Goal: Information Seeking & Learning: Find specific page/section

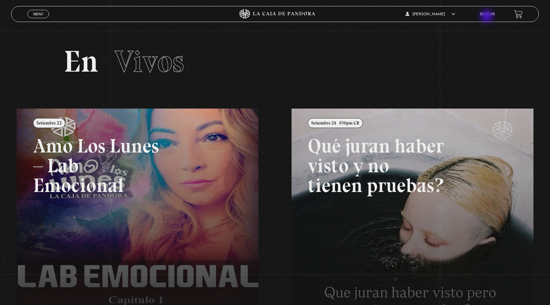
click at [488, 17] on li "Buscar" at bounding box center [487, 14] width 15 height 10
click at [484, 15] on link "Buscar" at bounding box center [487, 14] width 15 height 4
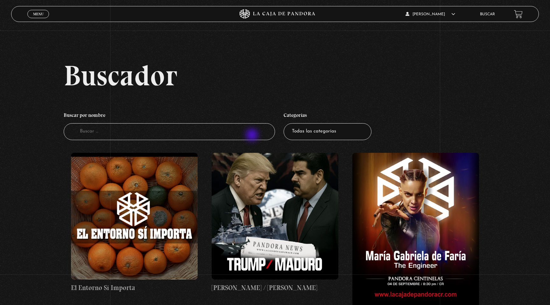
click at [253, 136] on input "Buscador" at bounding box center [169, 131] width 211 height 17
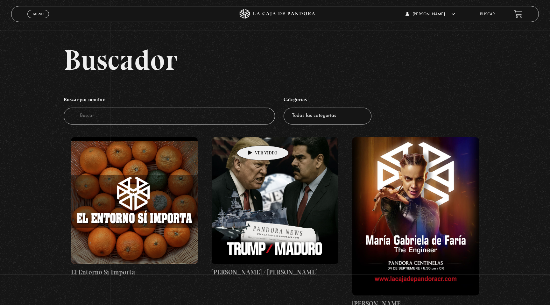
scroll to position [3, 0]
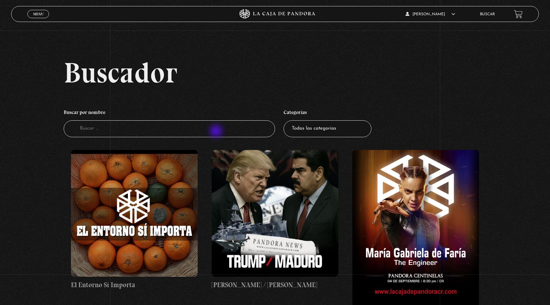
click at [217, 132] on input "Buscador" at bounding box center [169, 128] width 211 height 17
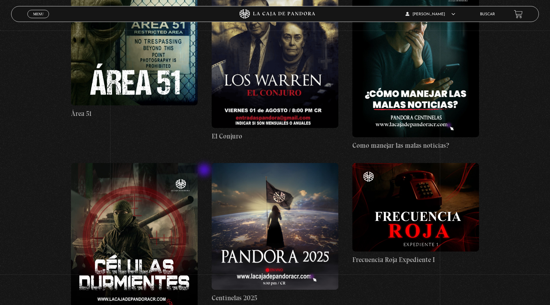
scroll to position [0, 0]
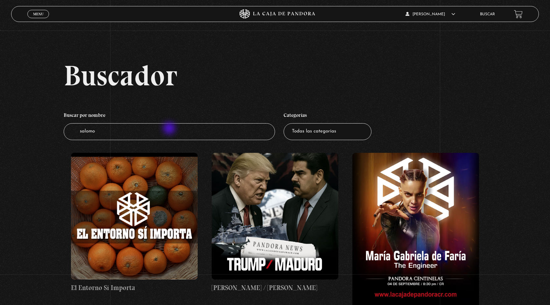
type input "salomon"
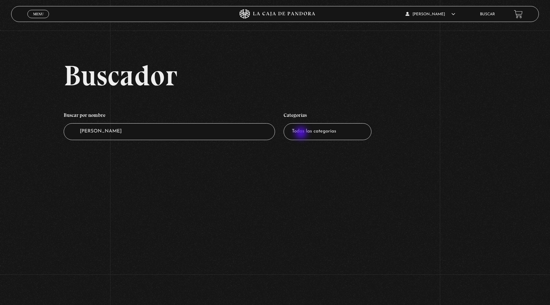
click at [304, 135] on select "Todas las categorías 11:11 Humanitario (1) Amo los Lunes (3) Análisis de series…" at bounding box center [328, 131] width 88 height 17
select select "series-y-peliculas"
click at [284, 123] on select "Todas las categorías 11:11 Humanitario (1) Amo los Lunes (3) Análisis de series…" at bounding box center [328, 131] width 88 height 17
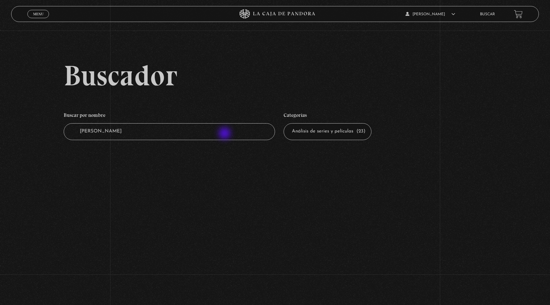
click at [225, 134] on input "[PERSON_NAME]" at bounding box center [169, 131] width 211 height 17
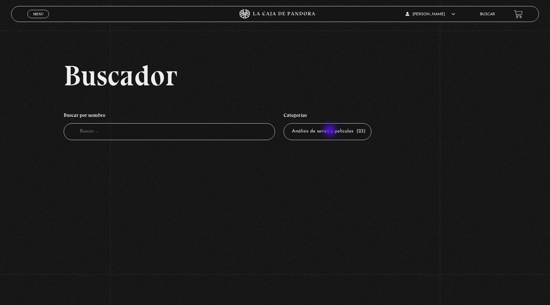
click at [331, 130] on select "Todas las categorías 11:11 Humanitario (1) Amo los Lunes (3) Análisis de series…" at bounding box center [328, 131] width 88 height 17
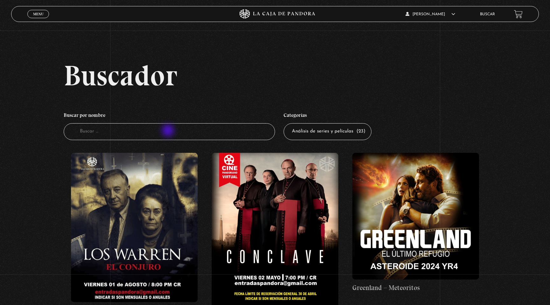
click at [169, 132] on input "Buscador" at bounding box center [169, 131] width 211 height 17
type input "constelaciones"
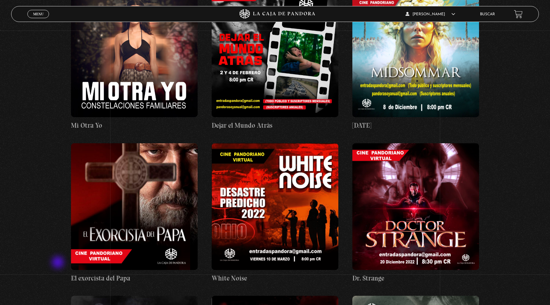
scroll to position [277, 0]
